Goal: Task Accomplishment & Management: Manage account settings

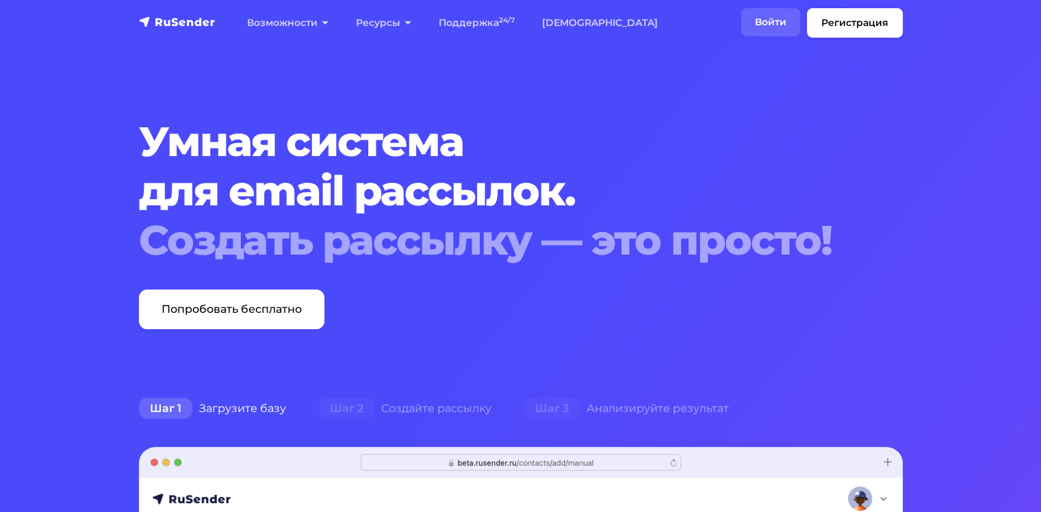
click at [783, 18] on link "Войти" at bounding box center [771, 22] width 59 height 28
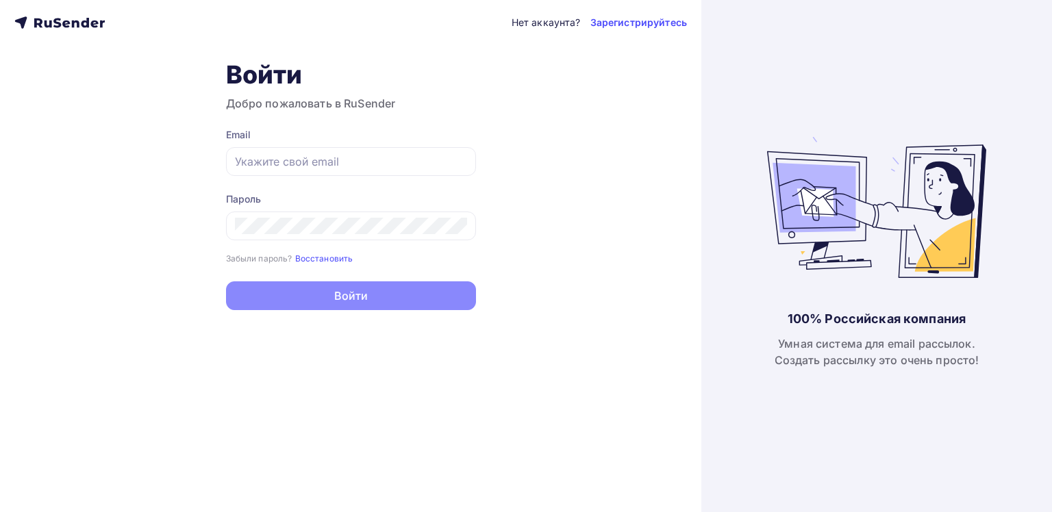
type input "kb-3391-armax@yandex.ru"
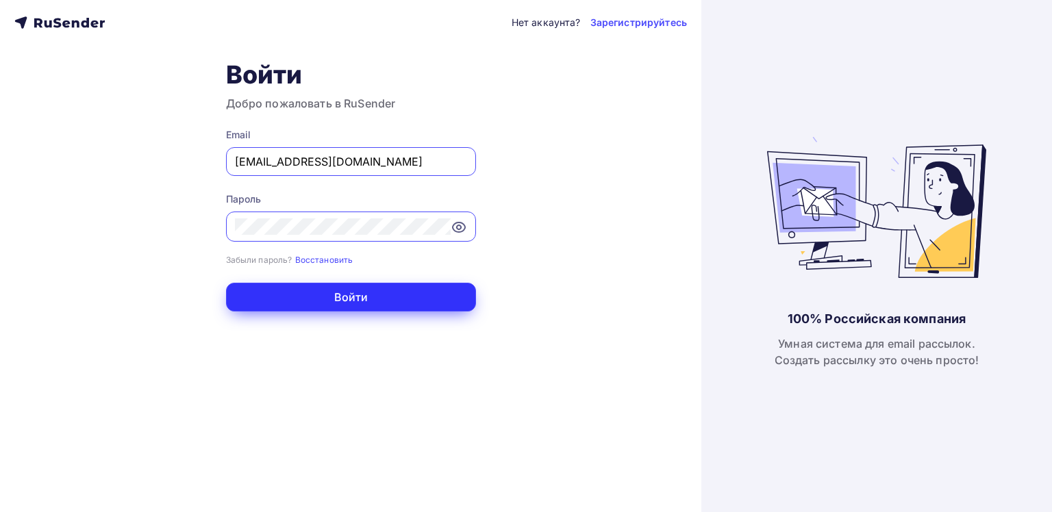
click at [305, 293] on button "Войти" at bounding box center [351, 297] width 250 height 29
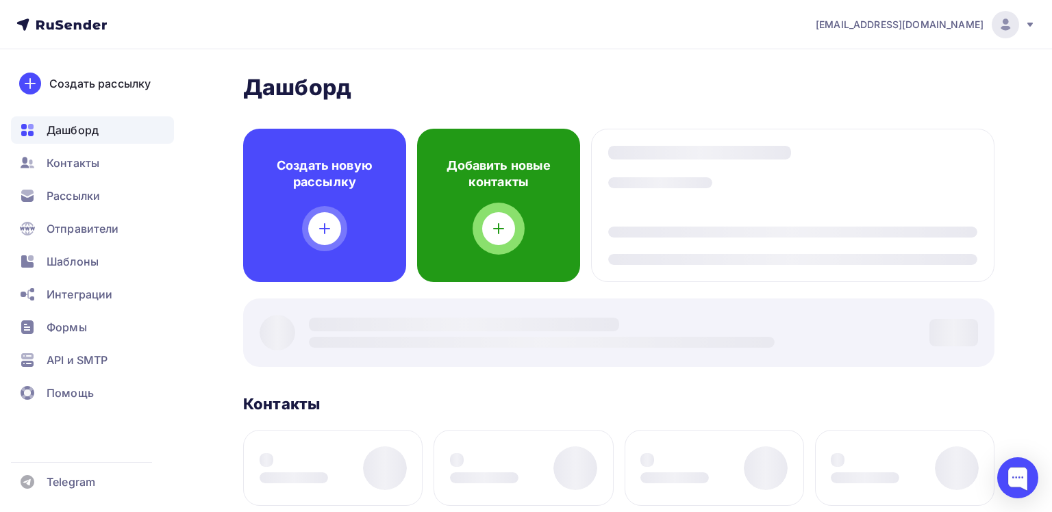
click at [460, 222] on div "Добавить новые контакты" at bounding box center [498, 205] width 163 height 153
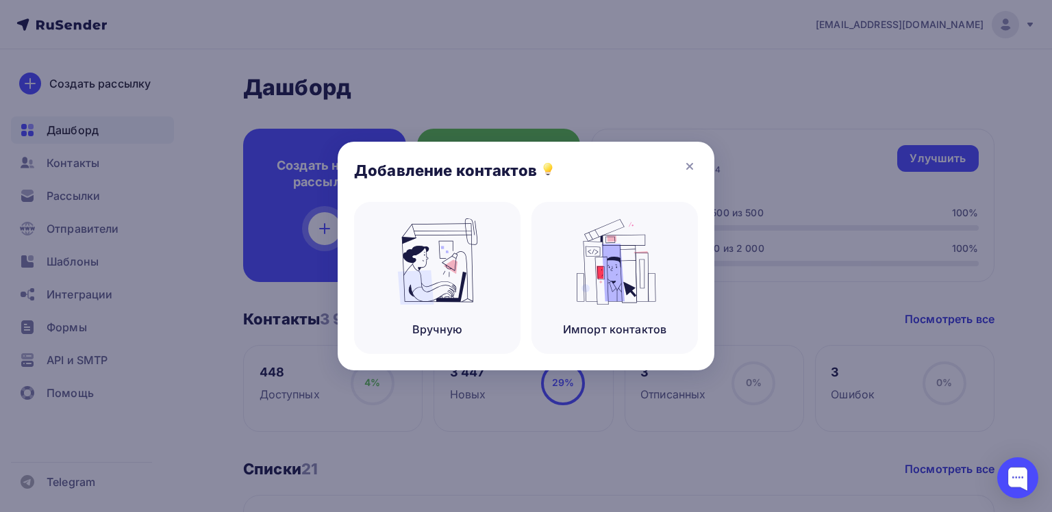
click at [527, 41] on div at bounding box center [526, 256] width 1052 height 512
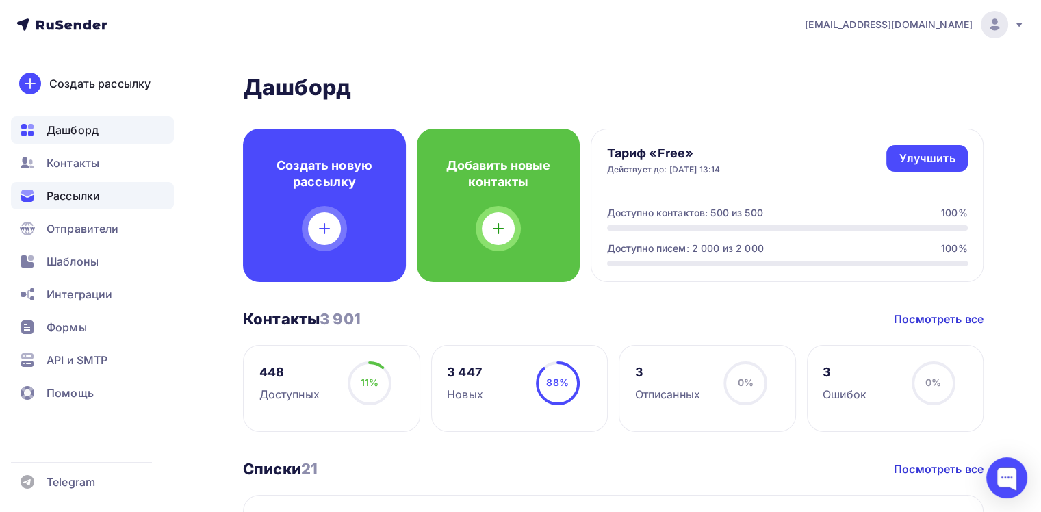
click at [90, 199] on span "Рассылки" at bounding box center [73, 196] width 53 height 16
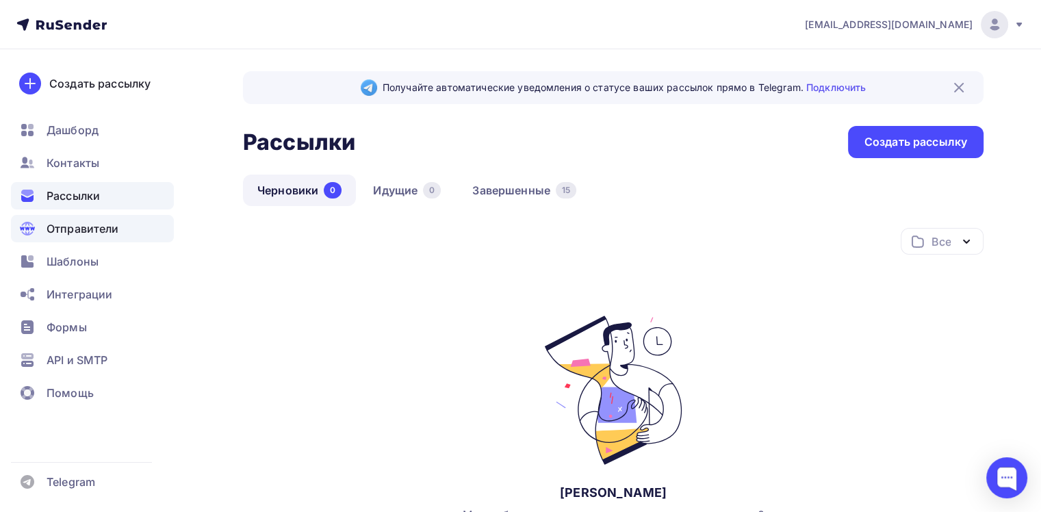
click at [100, 235] on span "Отправители" at bounding box center [83, 228] width 73 height 16
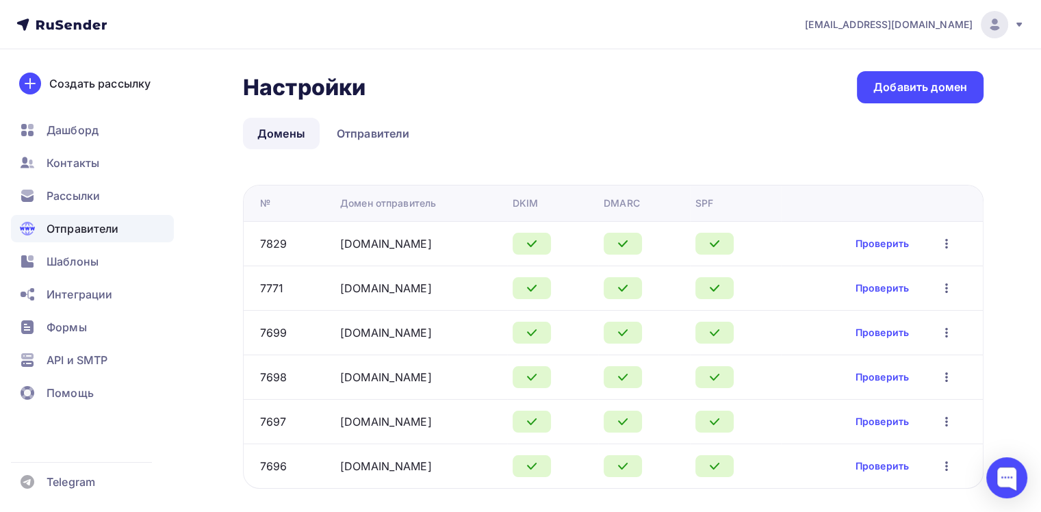
click at [944, 247] on icon "button" at bounding box center [947, 244] width 16 height 16
click at [905, 277] on div "Редактировать" at bounding box center [887, 278] width 131 height 16
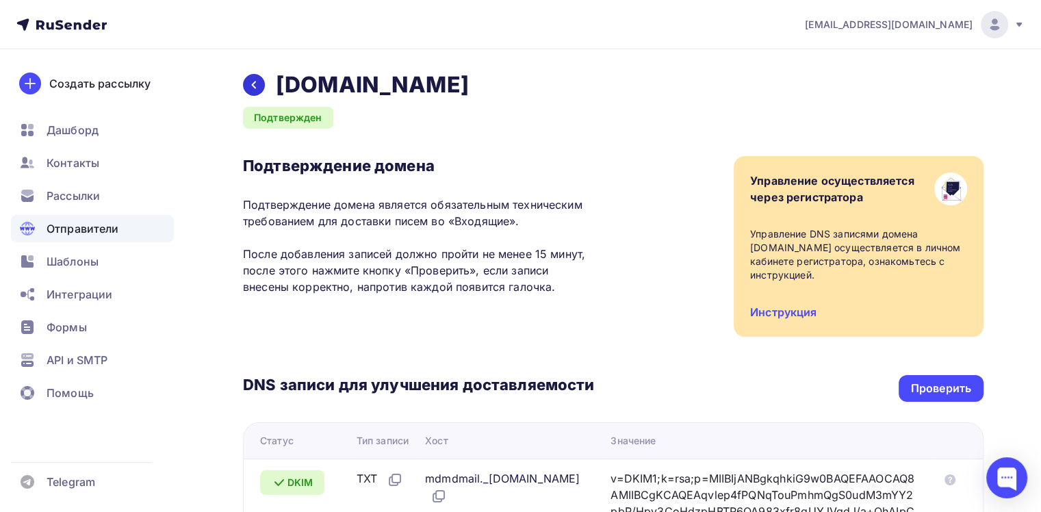
click at [248, 85] on div at bounding box center [254, 85] width 22 height 22
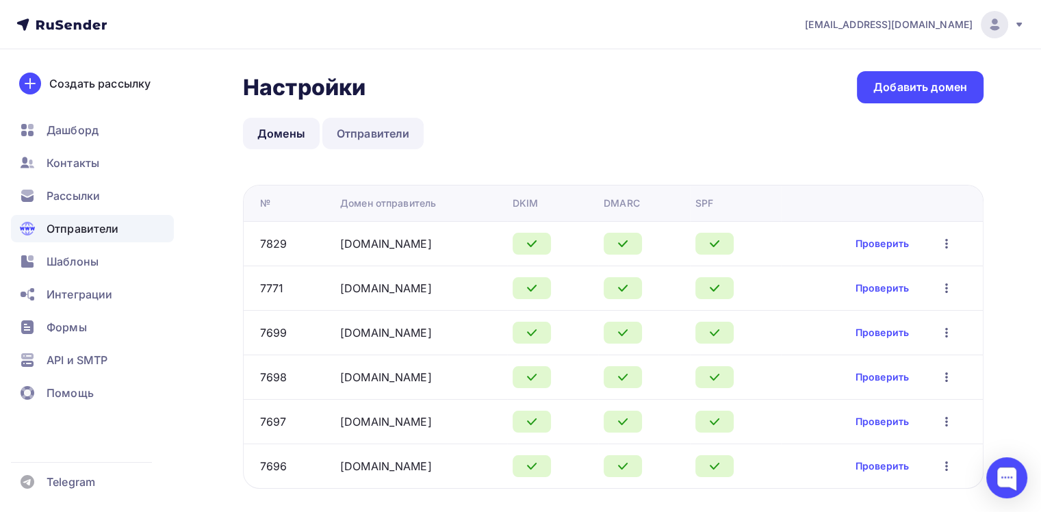
click at [386, 126] on link "Отправители" at bounding box center [374, 133] width 102 height 31
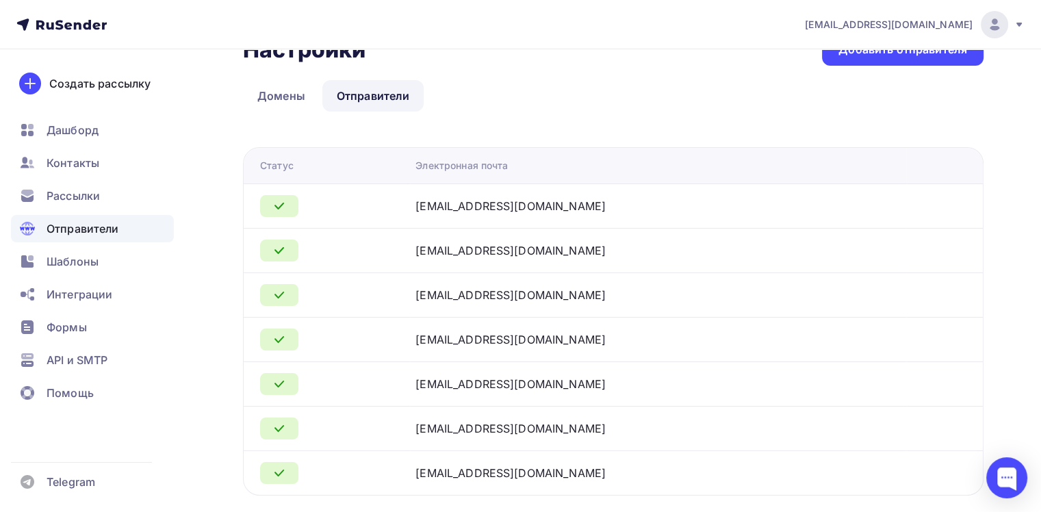
scroll to position [75, 0]
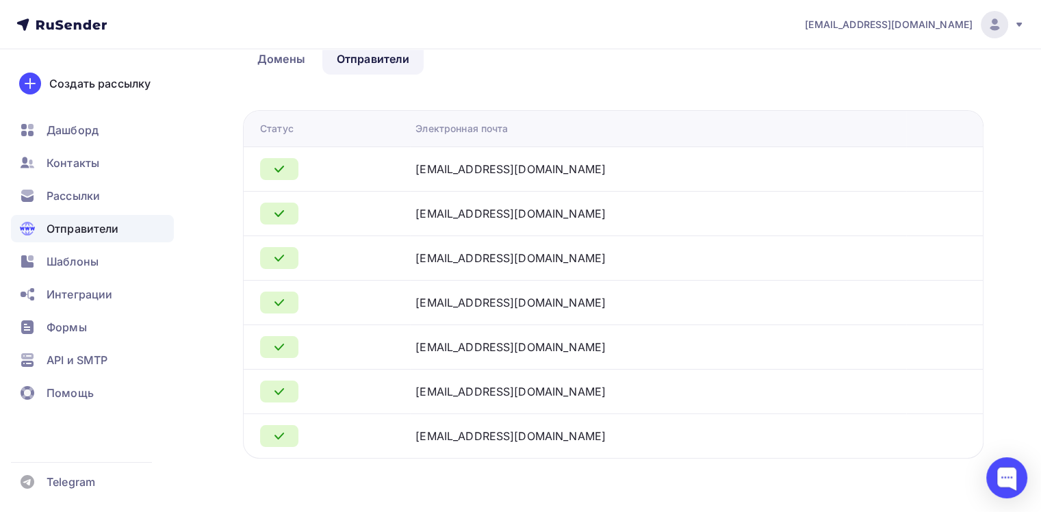
click at [496, 174] on div "info@eurowoodrus.ru" at bounding box center [511, 169] width 190 height 16
click at [277, 63] on link "Домены" at bounding box center [281, 58] width 77 height 31
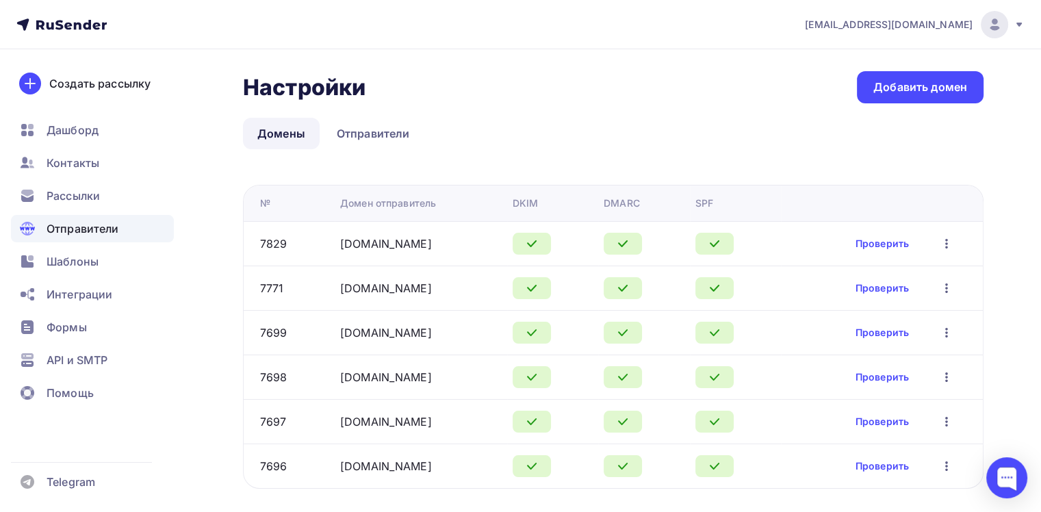
drag, startPoint x: 326, startPoint y: 240, endPoint x: 435, endPoint y: 252, distance: 109.6
click at [435, 252] on tr "7829 franch-biz.ru Проверить Редактировать Удалить" at bounding box center [614, 243] width 740 height 45
copy tr "franch-biz.ru"
click at [661, 125] on ul "Домены Отправители" at bounding box center [613, 133] width 741 height 31
drag, startPoint x: 330, startPoint y: 426, endPoint x: 491, endPoint y: 424, distance: 160.9
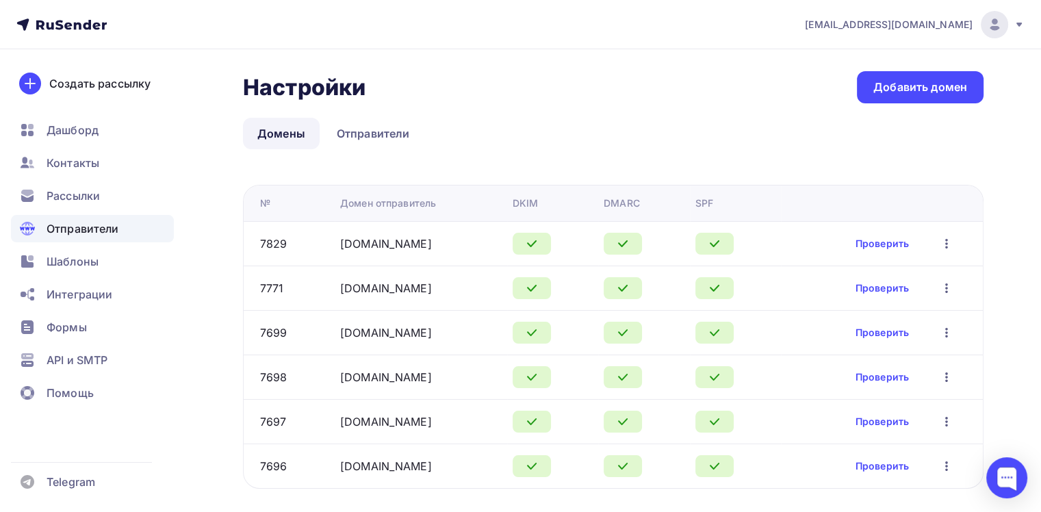
click at [491, 424] on td "bodybliss-franchise.ru" at bounding box center [421, 421] width 173 height 45
copy link "bodybliss-franchise.ru"
click at [403, 467] on link "belkin-franchise.ru" at bounding box center [386, 466] width 92 height 14
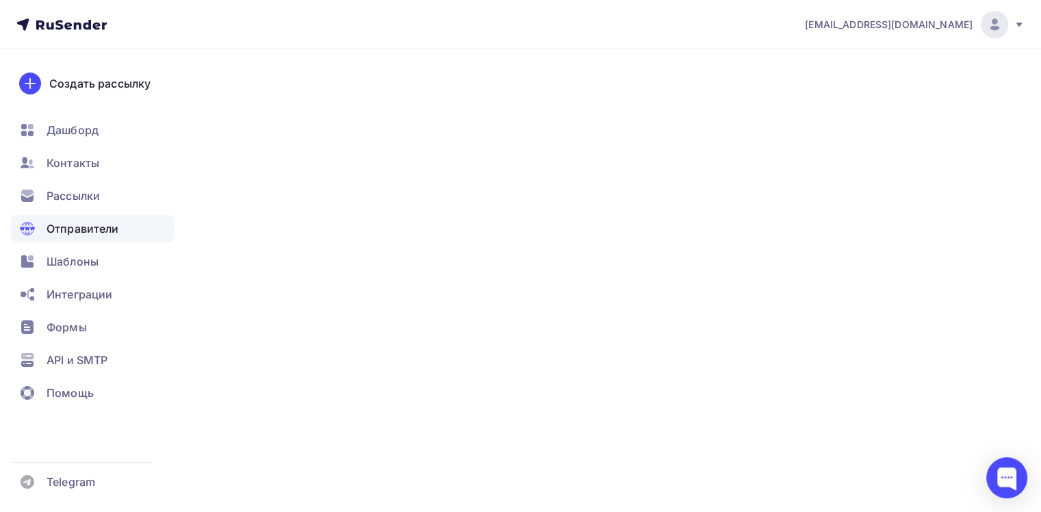
click at [403, 467] on link "belkin-franchise.ru" at bounding box center [386, 466] width 92 height 14
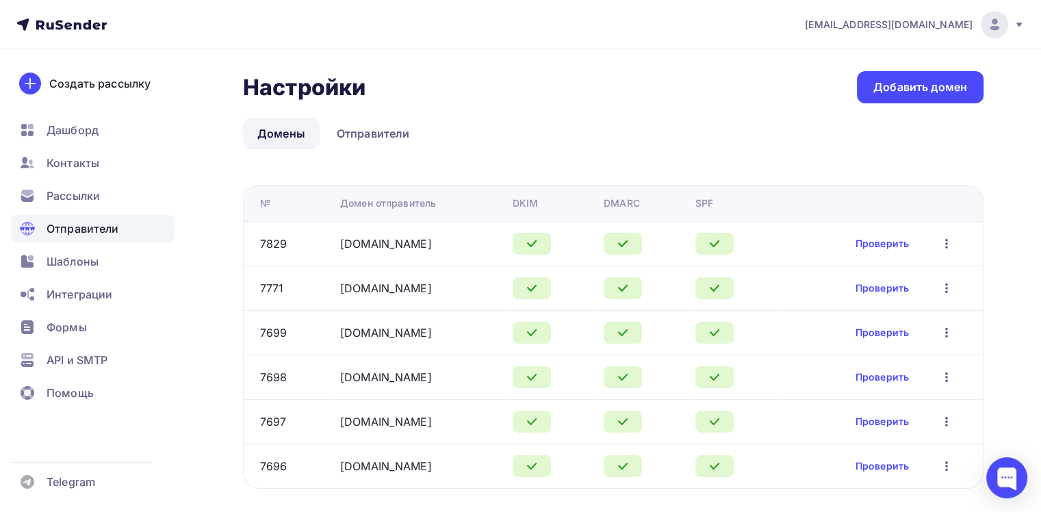
click at [459, 464] on div "belkin-franchise.ru" at bounding box center [421, 466] width 162 height 16
drag, startPoint x: 438, startPoint y: 472, endPoint x: 322, endPoint y: 470, distance: 116.4
click at [322, 470] on tr "7696 belkin-franchise.ru Проверить Редактировать Удалить" at bounding box center [614, 466] width 740 height 45
copy tr "belkin-franchise.ru"
click at [480, 375] on div "franchise-artmax.ru" at bounding box center [421, 377] width 162 height 16
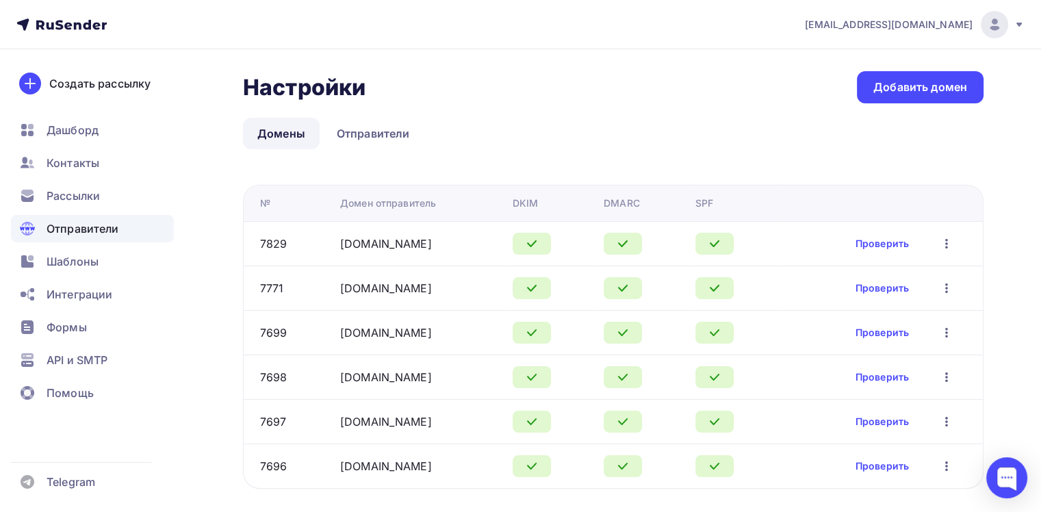
drag, startPoint x: 480, startPoint y: 375, endPoint x: 321, endPoint y: 380, distance: 158.9
click at [321, 380] on tr "7698 franchise-artmax.ru Проверить Редактировать Удалить" at bounding box center [614, 377] width 740 height 45
copy tr "franchise-artmax.ru"
click at [491, 376] on div "franchise-artmax.ru" at bounding box center [421, 377] width 162 height 16
drag, startPoint x: 485, startPoint y: 378, endPoint x: 336, endPoint y: 370, distance: 150.2
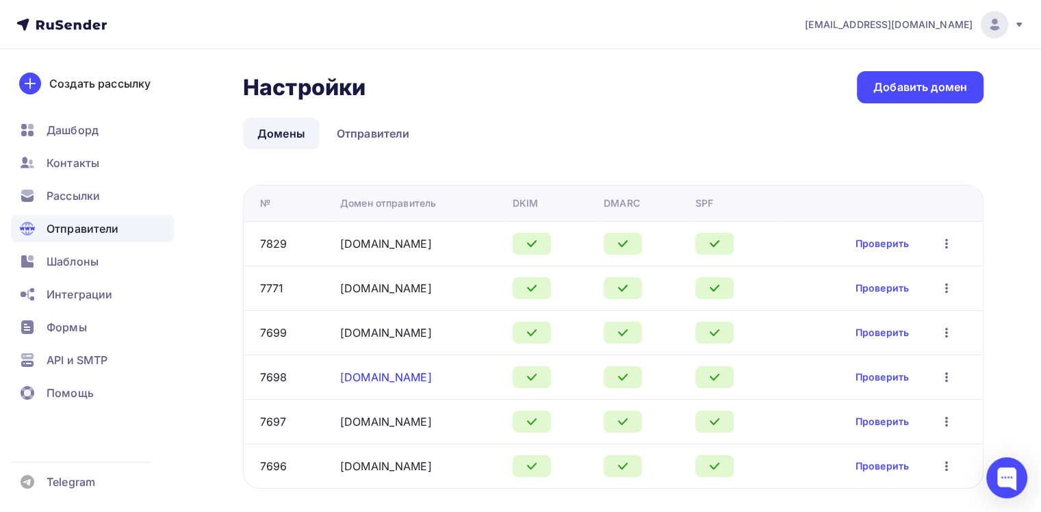
click at [340, 370] on div "franchise-artmax.ru" at bounding box center [421, 377] width 162 height 16
copy link "franchise-artmax.ru"
drag, startPoint x: 447, startPoint y: 327, endPoint x: 322, endPoint y: 338, distance: 125.8
click at [322, 338] on tr "7699 germetdom-fr.ru Проверить Редактировать Удалить" at bounding box center [614, 332] width 740 height 45
copy tr "germetdom-fr.ru"
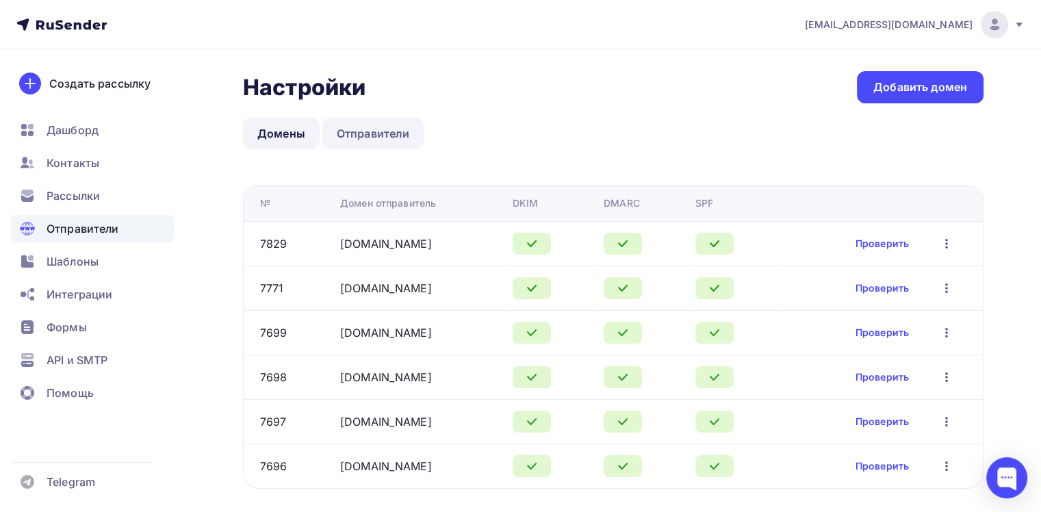
click at [374, 138] on link "Отправители" at bounding box center [374, 133] width 102 height 31
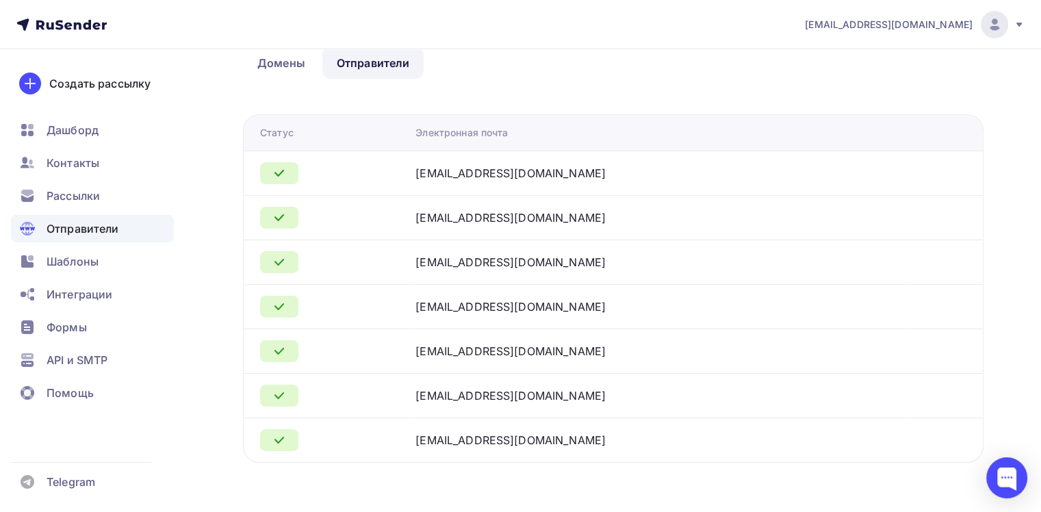
scroll to position [75, 0]
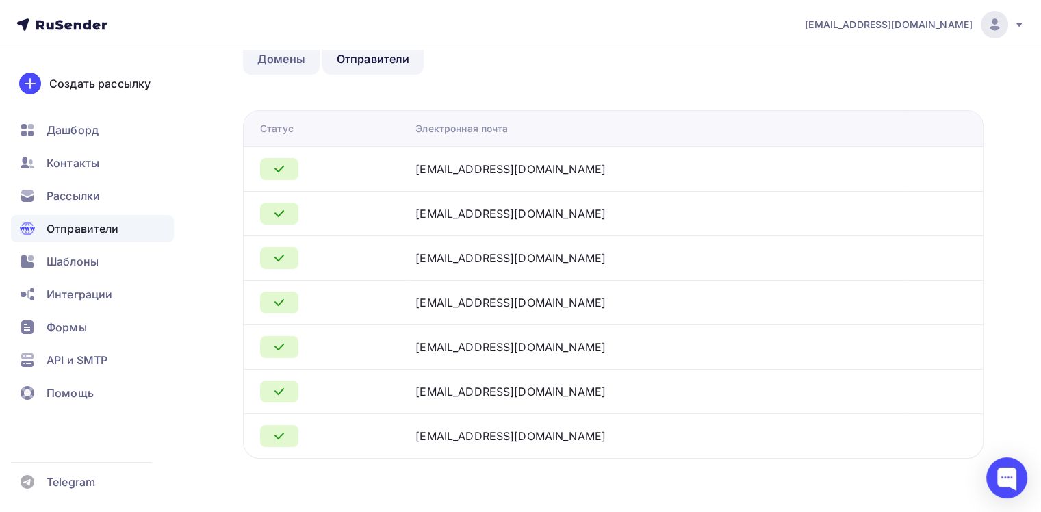
click at [273, 64] on link "Домены" at bounding box center [281, 58] width 77 height 31
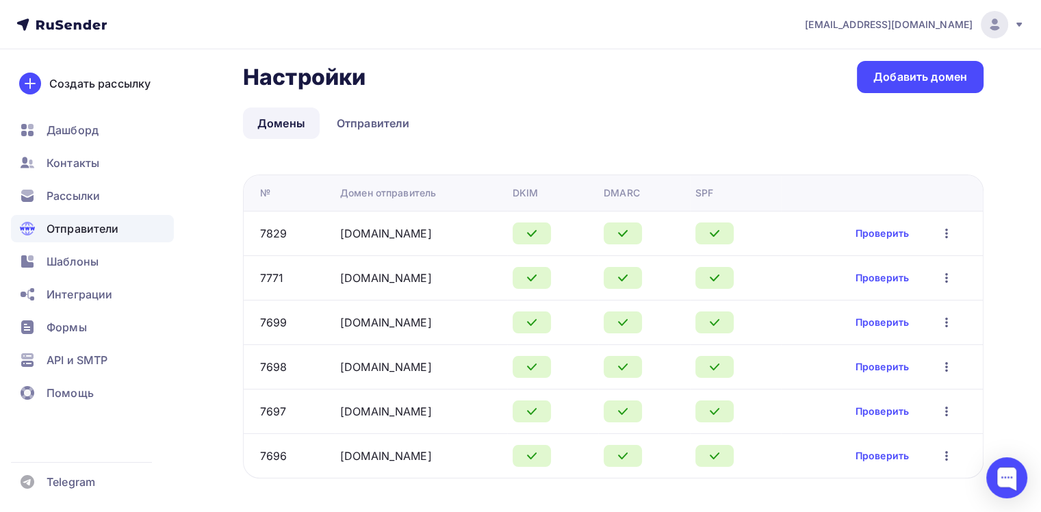
scroll to position [30, 0]
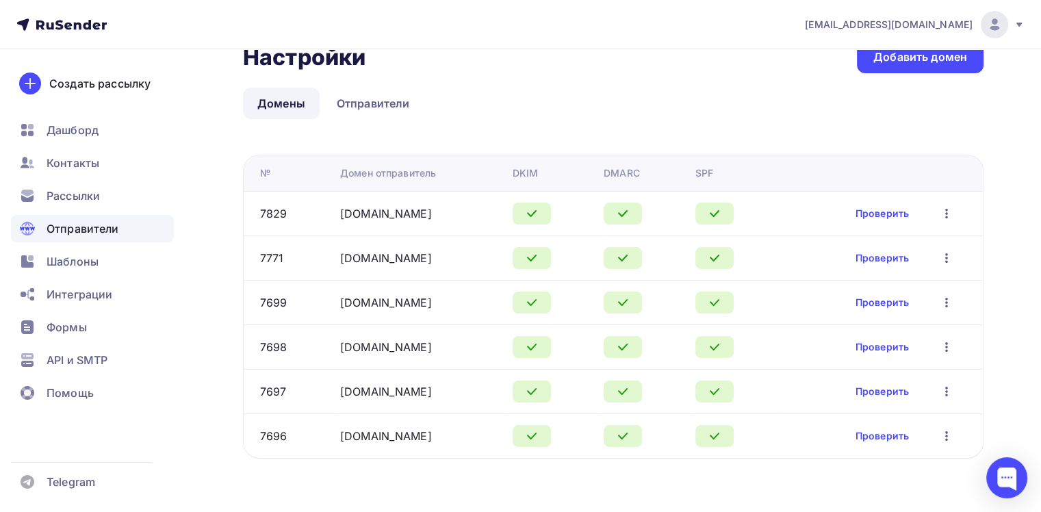
drag, startPoint x: 379, startPoint y: 260, endPoint x: 312, endPoint y: 265, distance: 67.3
click at [312, 265] on tr "7771 eurowoodrus.ru Проверить Редактировать Удалить" at bounding box center [614, 258] width 740 height 45
copy tr "eurowoodrus.ru"
click at [410, 223] on td "franch-biz.ru" at bounding box center [421, 213] width 173 height 45
drag, startPoint x: 452, startPoint y: 298, endPoint x: 430, endPoint y: 299, distance: 21.9
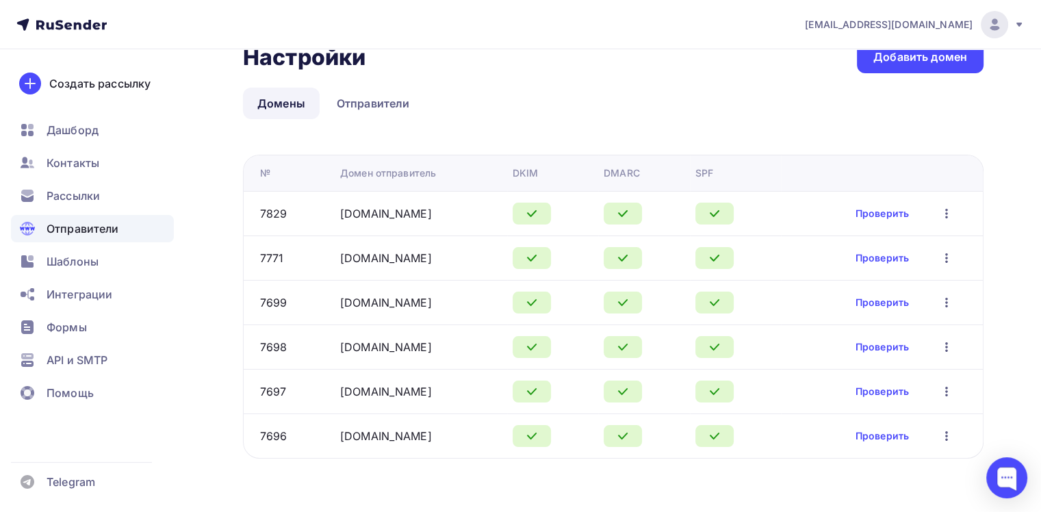
click at [430, 299] on div "germetdom-fr.ru" at bounding box center [421, 302] width 162 height 16
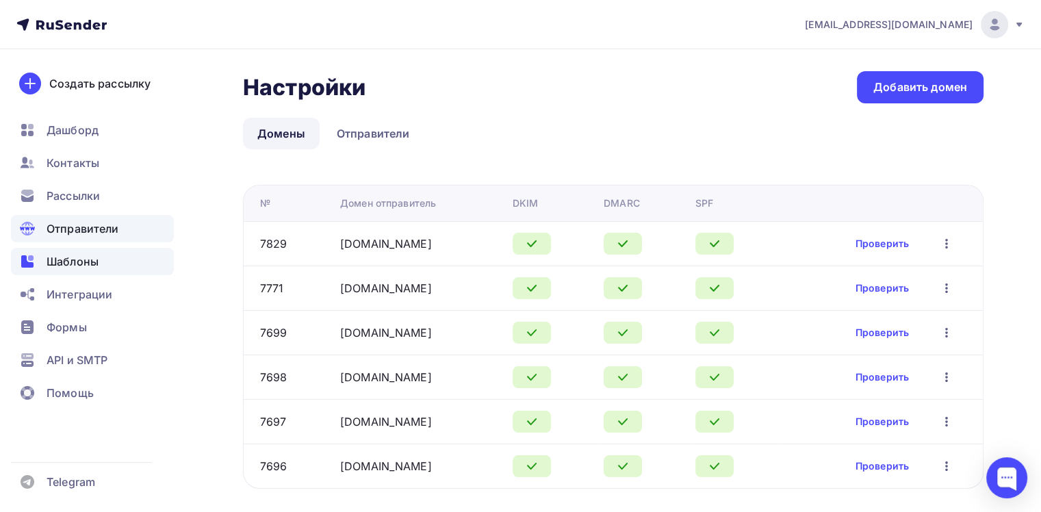
click at [77, 266] on span "Шаблоны" at bounding box center [73, 261] width 52 height 16
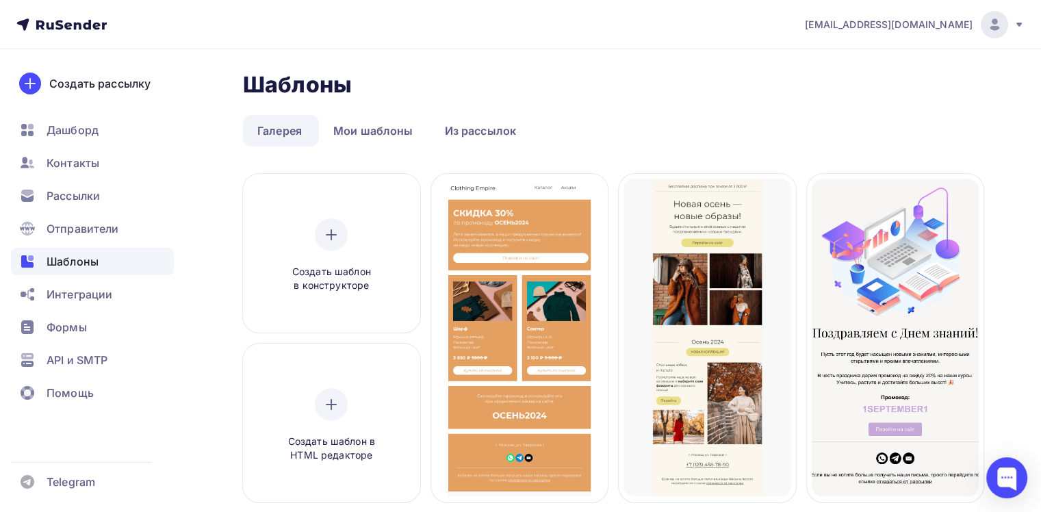
click at [1008, 26] on div at bounding box center [994, 24] width 27 height 27
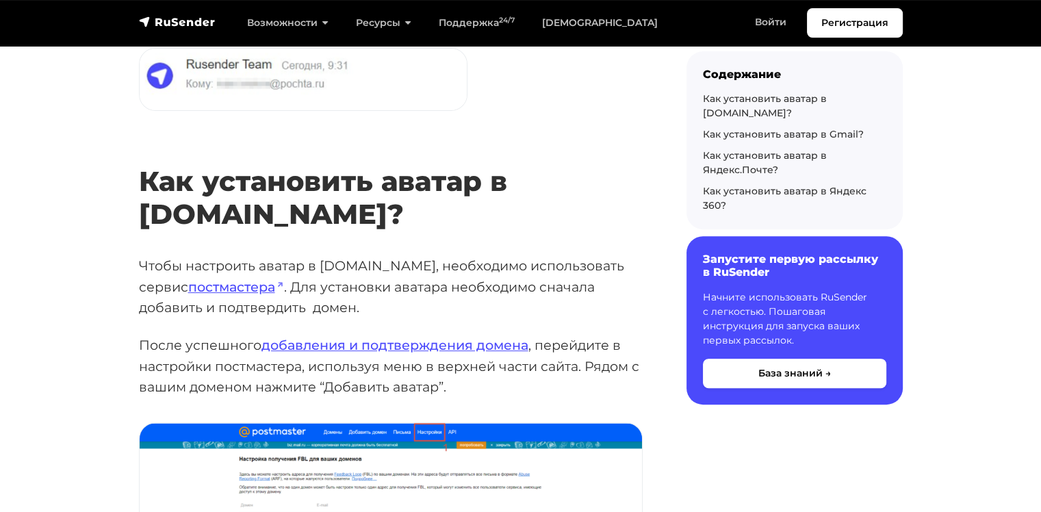
scroll to position [398, 0]
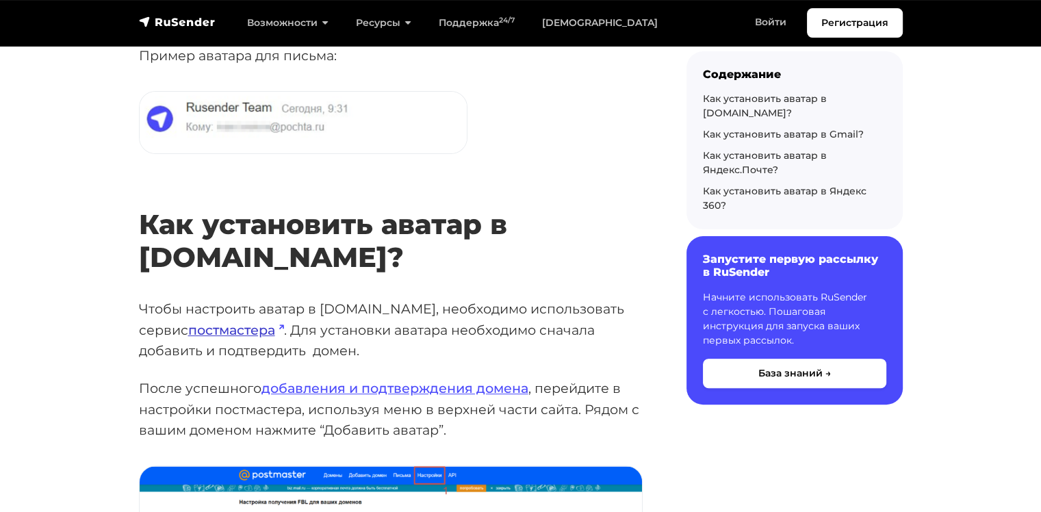
click at [199, 322] on link "постмастера" at bounding box center [236, 330] width 96 height 16
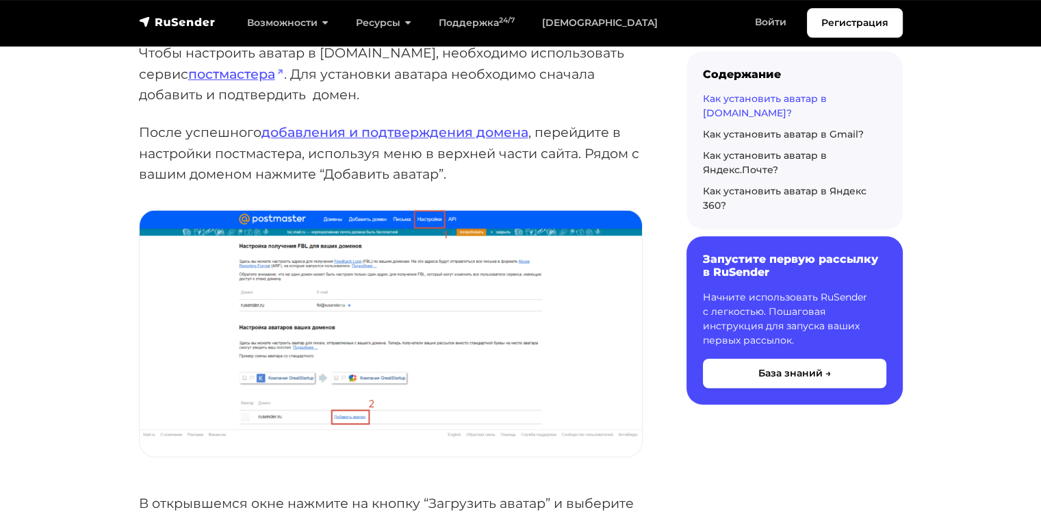
scroll to position [532, 0]
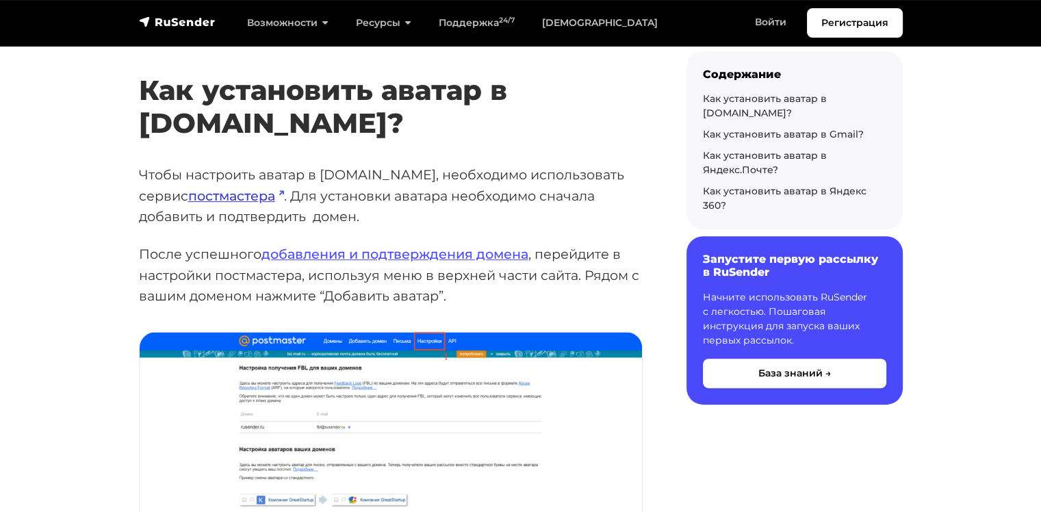
click at [210, 188] on link "постмастера" at bounding box center [236, 196] width 96 height 16
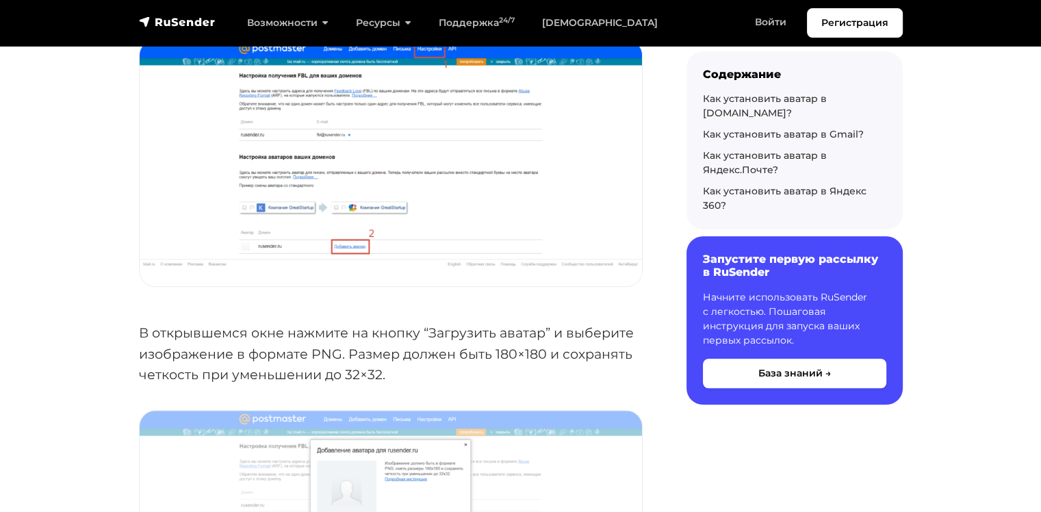
scroll to position [0, 0]
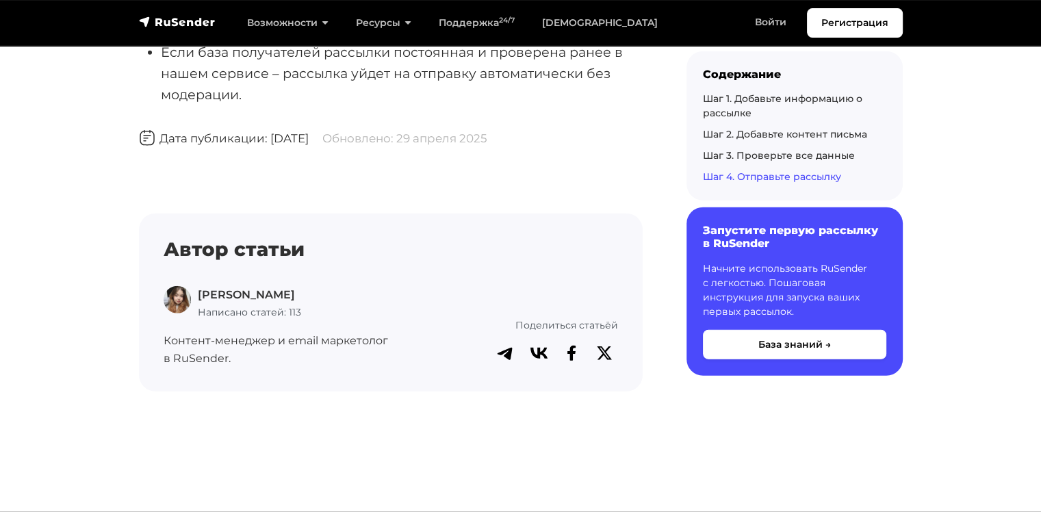
scroll to position [8826, 0]
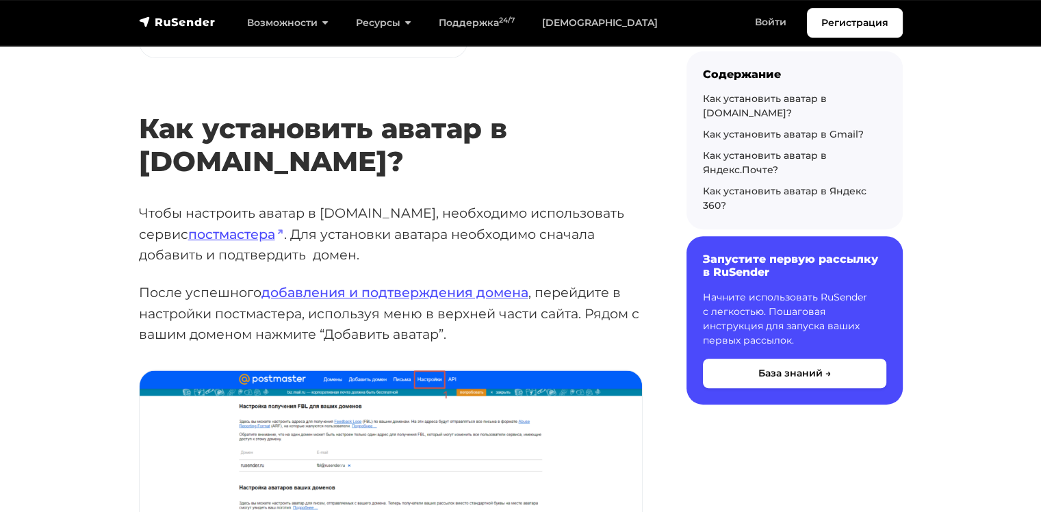
scroll to position [523, 0]
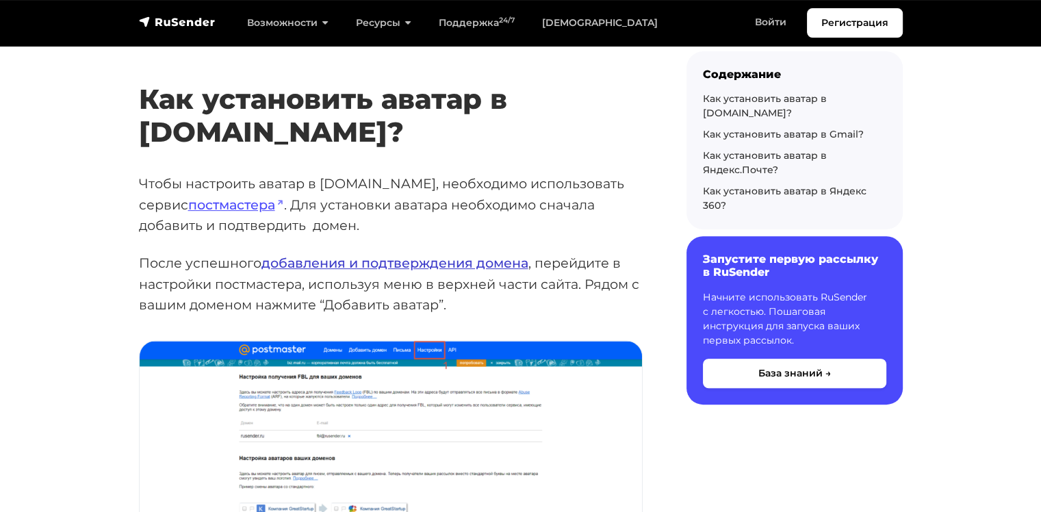
click at [388, 255] on link "добавления и подтверждения домена" at bounding box center [395, 263] width 267 height 16
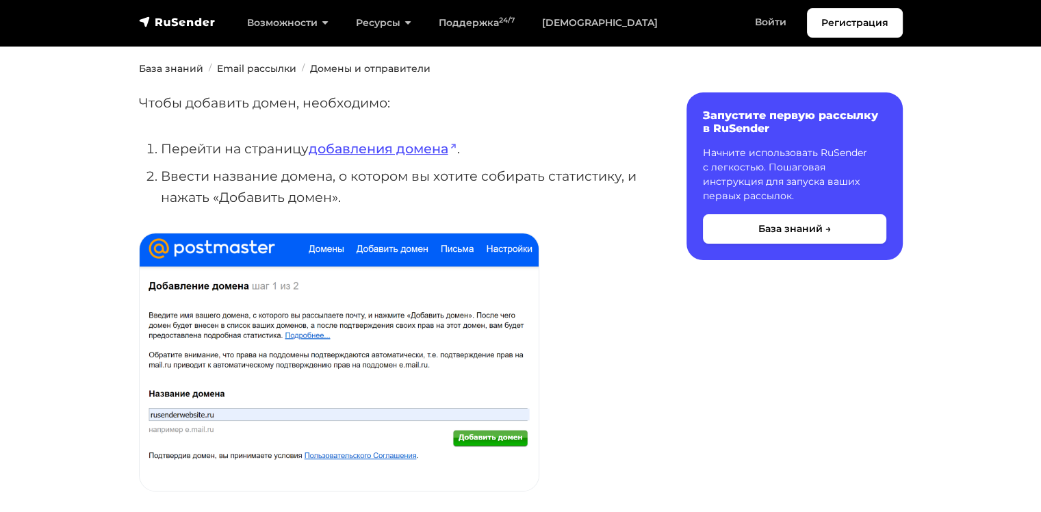
scroll to position [164, 0]
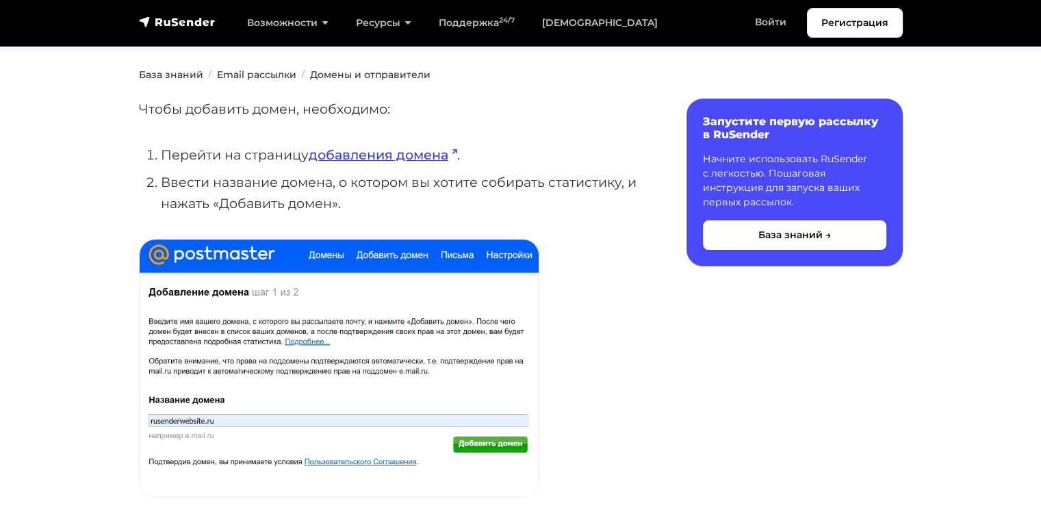
click at [419, 157] on link "добавления домена" at bounding box center [383, 155] width 149 height 16
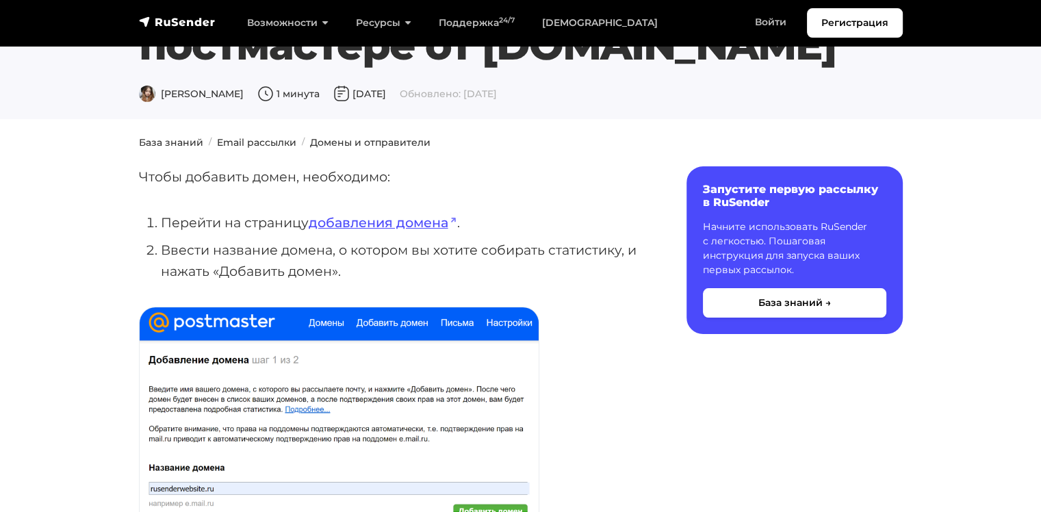
scroll to position [0, 0]
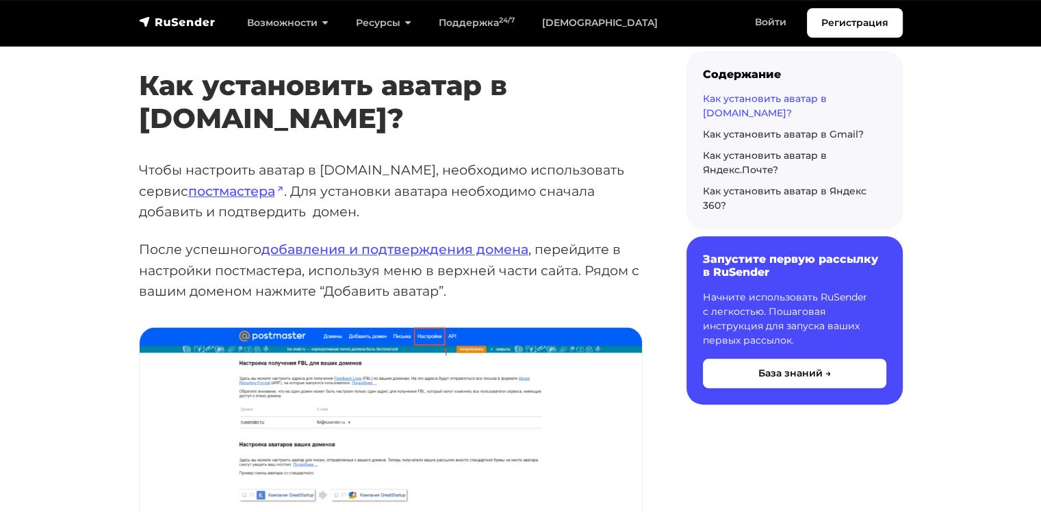
scroll to position [572, 0]
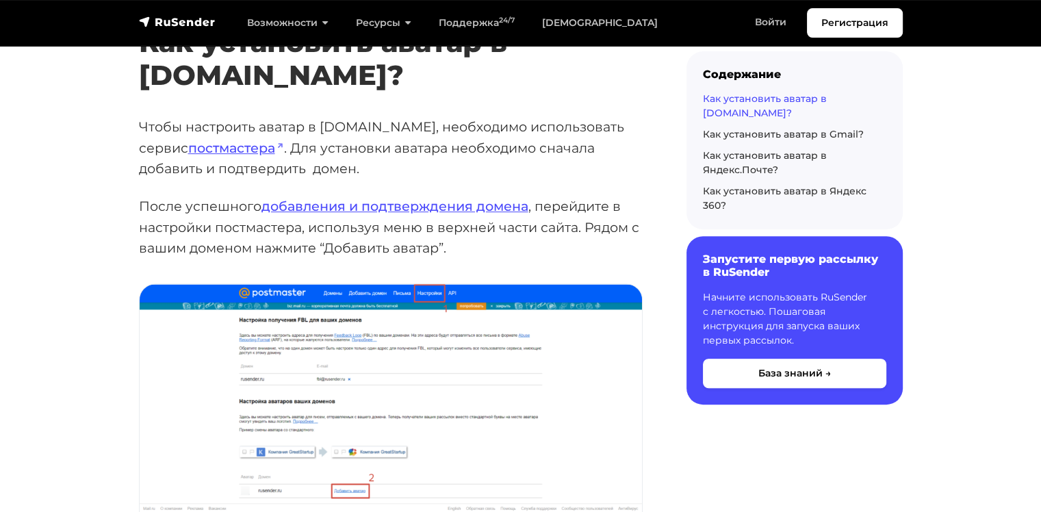
scroll to position [687, 0]
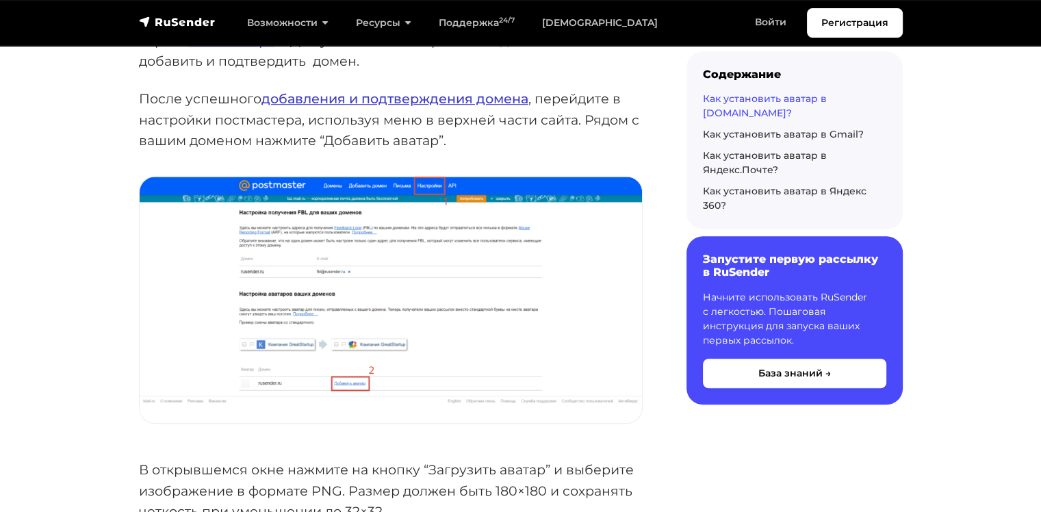
click at [438, 90] on link "добавления и подтверждения домена" at bounding box center [395, 98] width 267 height 16
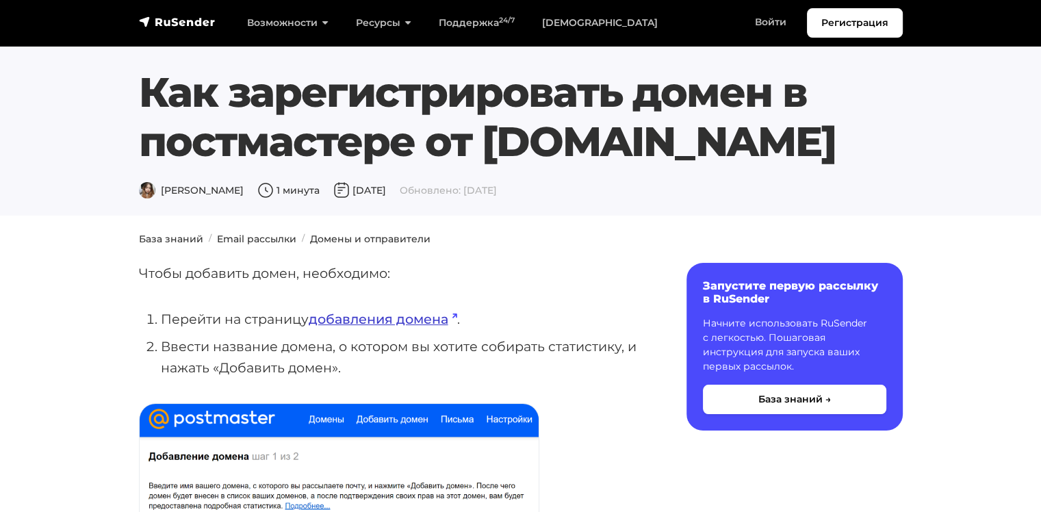
click at [392, 326] on link "добавления домена" at bounding box center [383, 319] width 149 height 16
